Goal: Find contact information: Find contact information

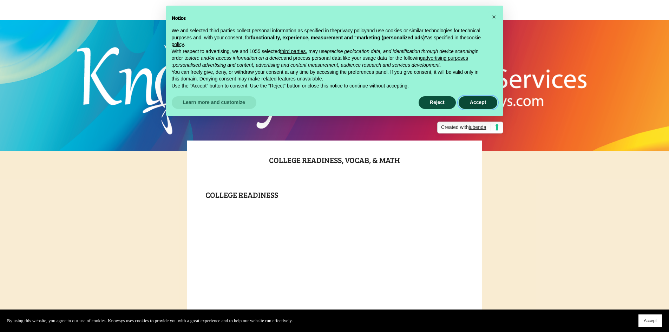
click at [484, 102] on button "Accept" at bounding box center [478, 102] width 39 height 13
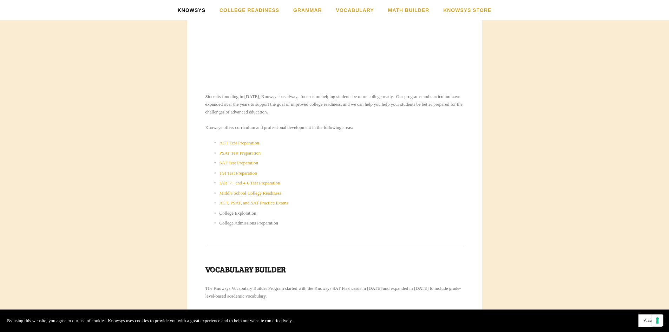
scroll to position [281, 0]
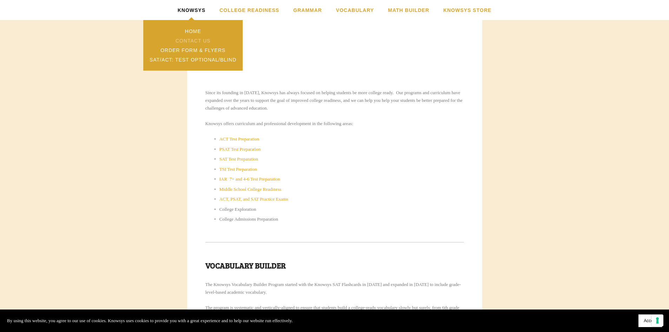
click at [194, 39] on link "Contact Us" at bounding box center [192, 40] width 99 height 9
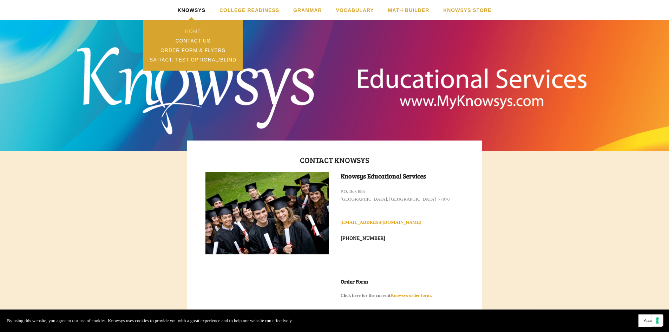
click at [198, 28] on link "Home" at bounding box center [192, 30] width 99 height 9
